Goal: Transaction & Acquisition: Purchase product/service

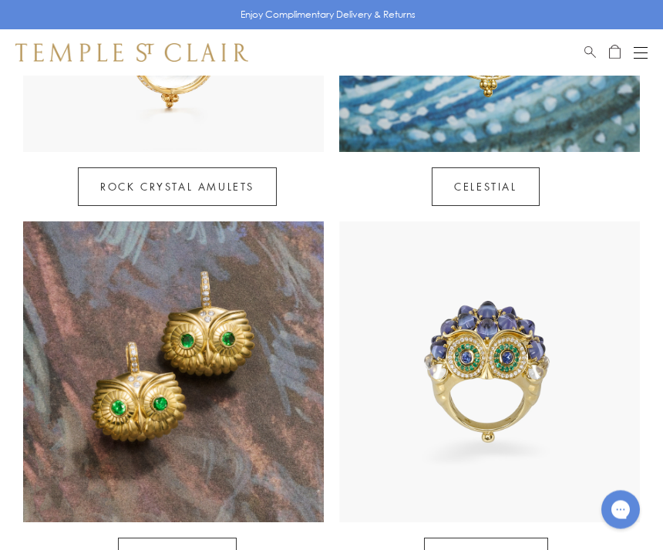
scroll to position [926, 0]
click at [188, 538] on link "Athenæum" at bounding box center [177, 557] width 119 height 39
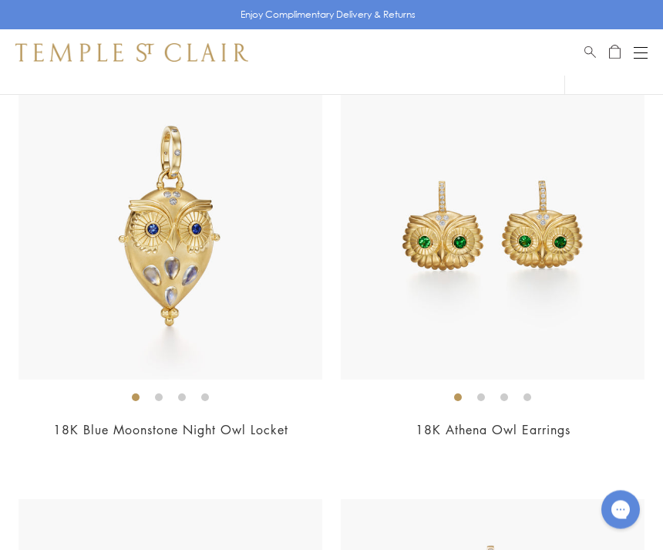
scroll to position [781, 0]
click at [562, 451] on div "$6,900" at bounding box center [493, 452] width 304 height 18
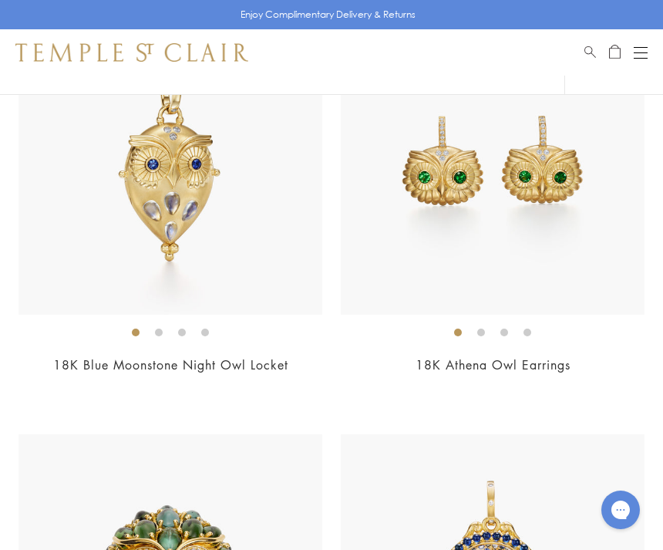
scroll to position [845, 0]
click at [533, 228] on img at bounding box center [493, 164] width 304 height 304
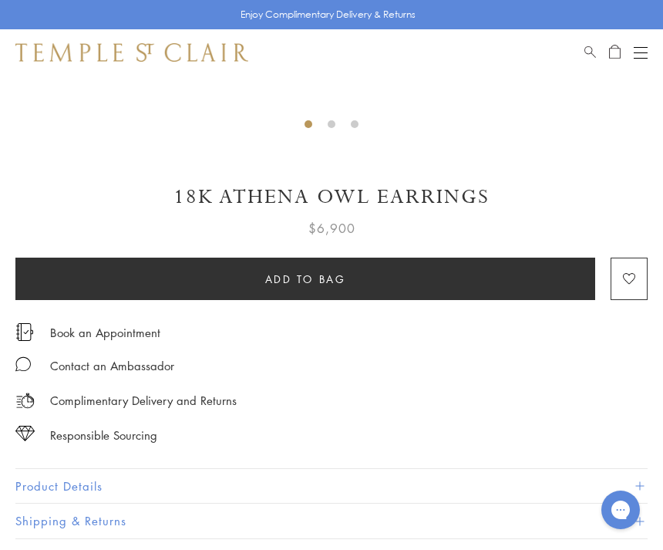
scroll to position [601, 0]
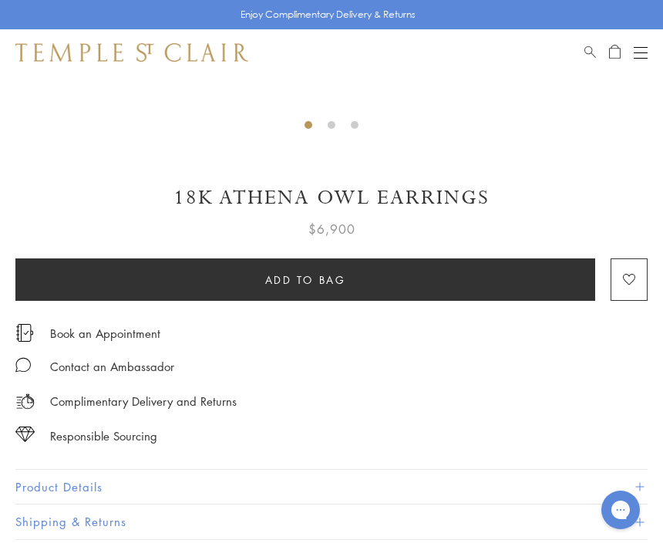
click at [102, 474] on button "Product Details" at bounding box center [331, 487] width 633 height 35
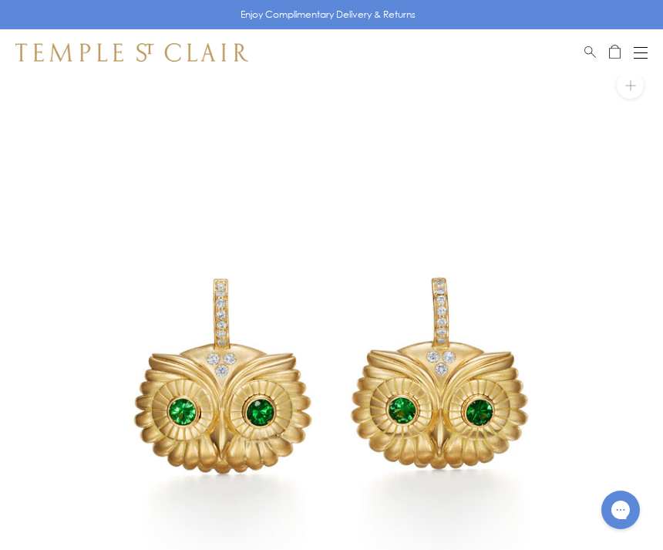
scroll to position [19, 0]
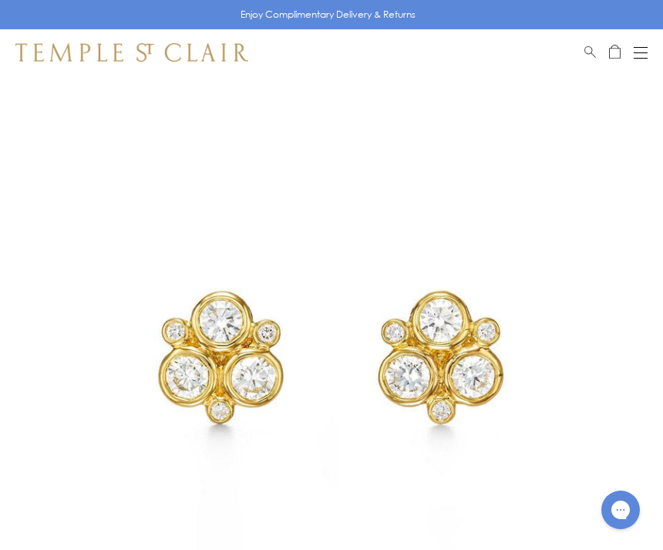
scroll to position [76, 0]
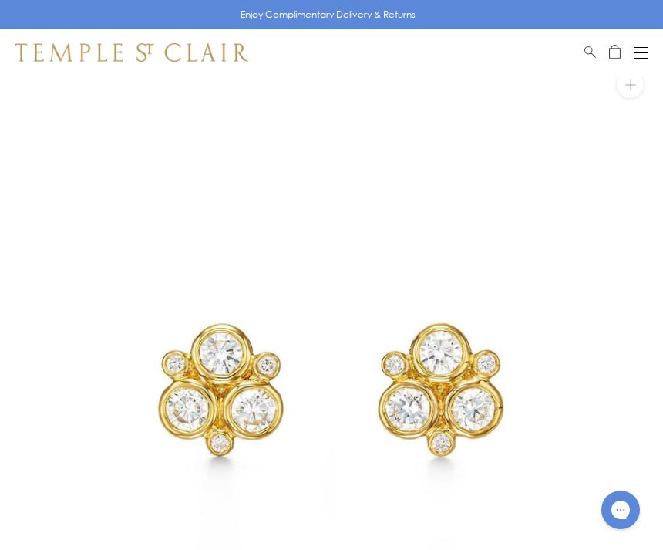
scroll to position [14, 0]
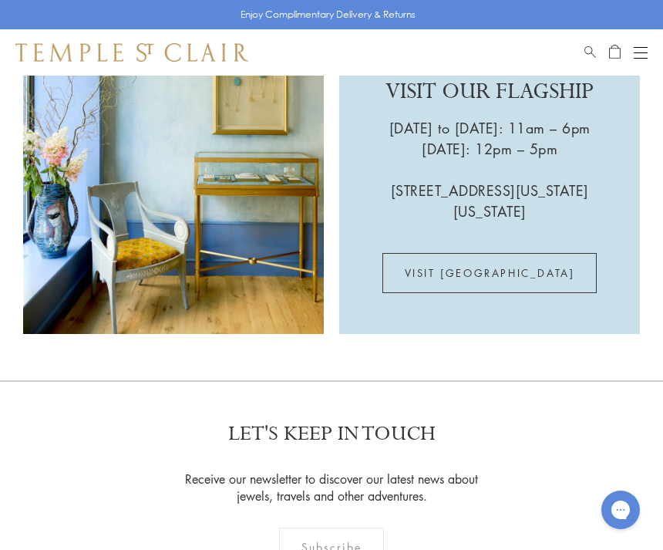
scroll to position [2858, 0]
